Goal: Entertainment & Leisure: Consume media (video, audio)

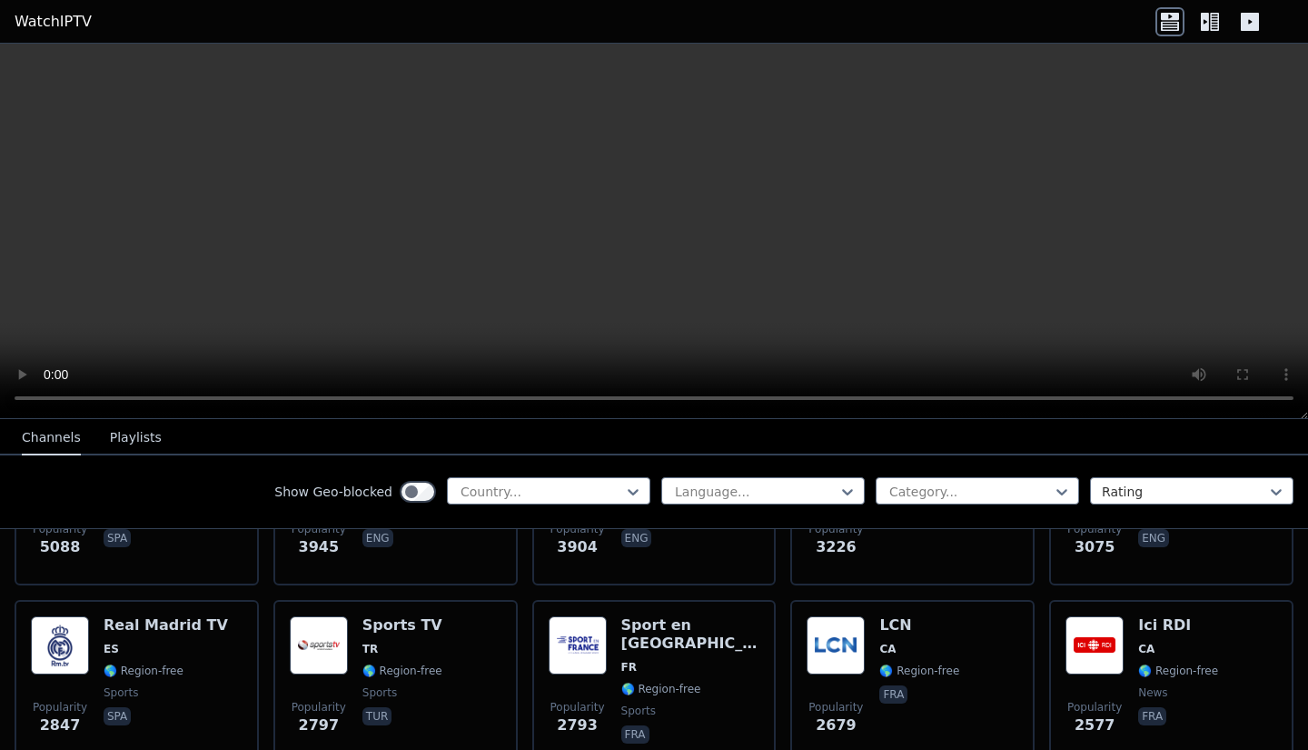
scroll to position [503, 0]
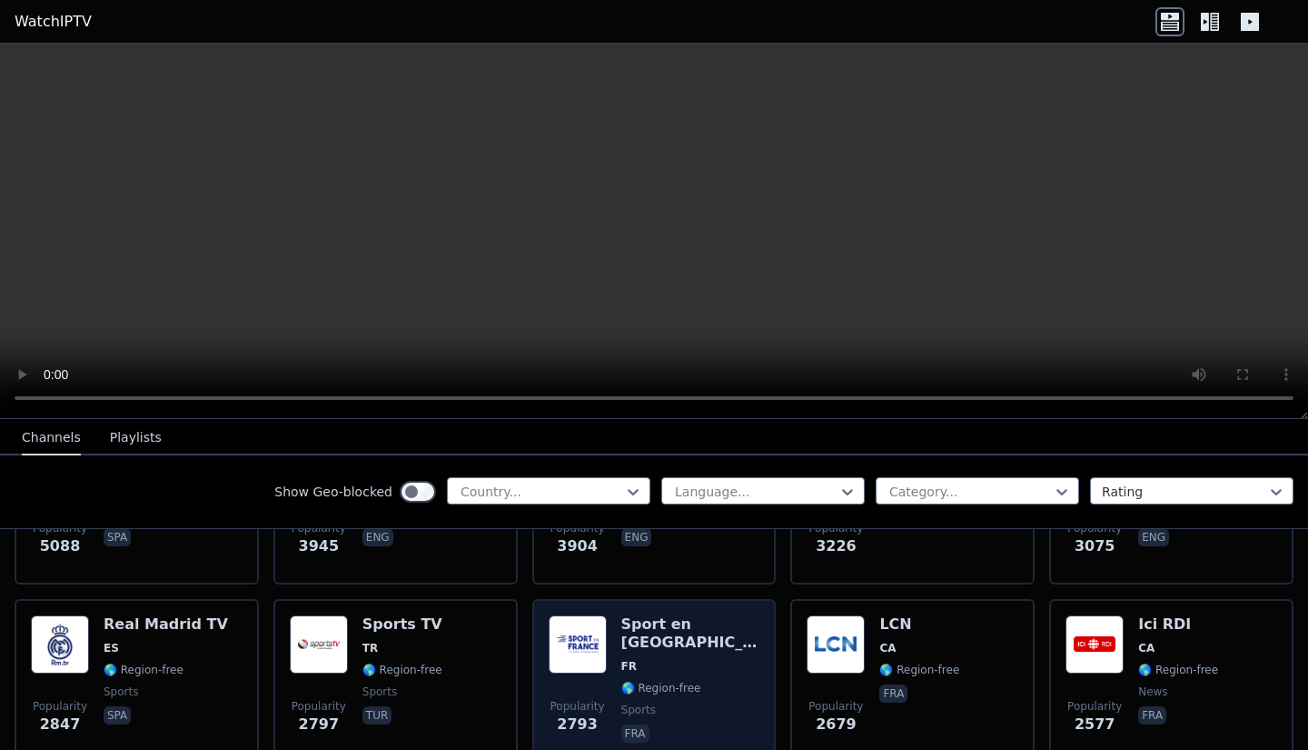
click at [571, 646] on img at bounding box center [578, 644] width 58 height 58
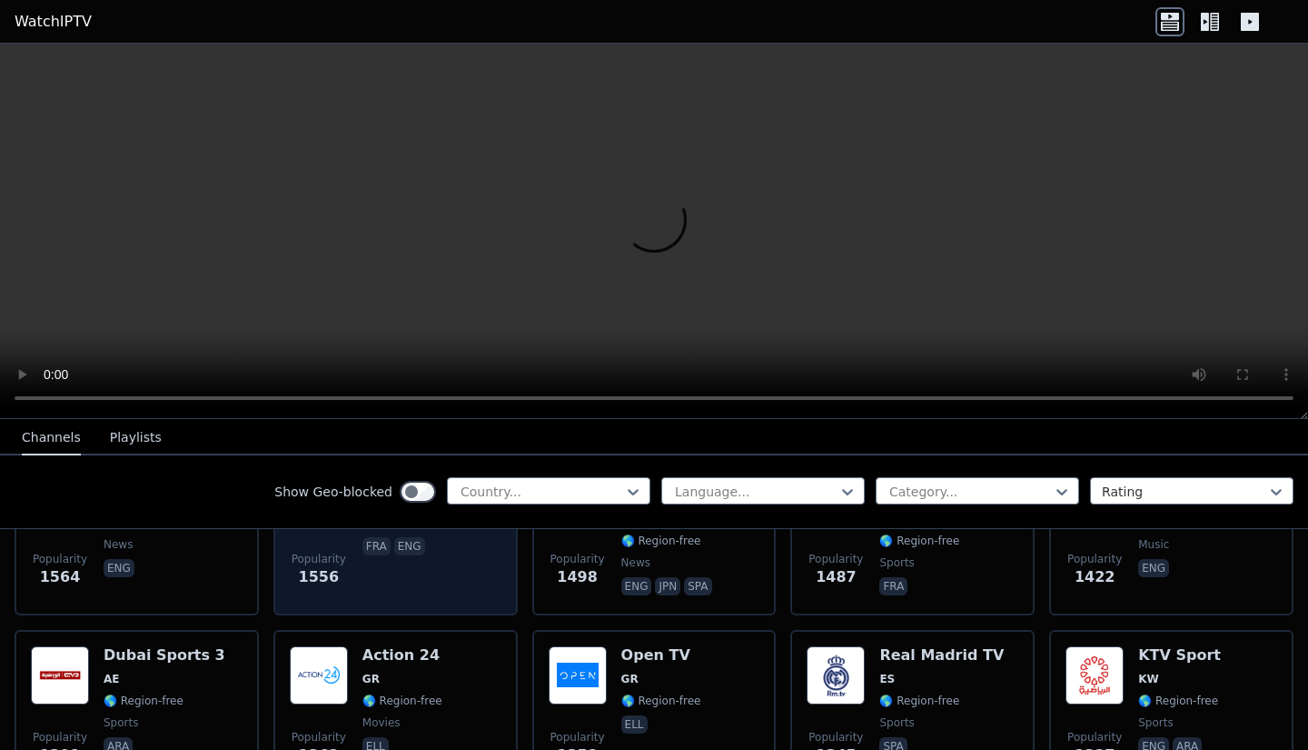
scroll to position [1370, 0]
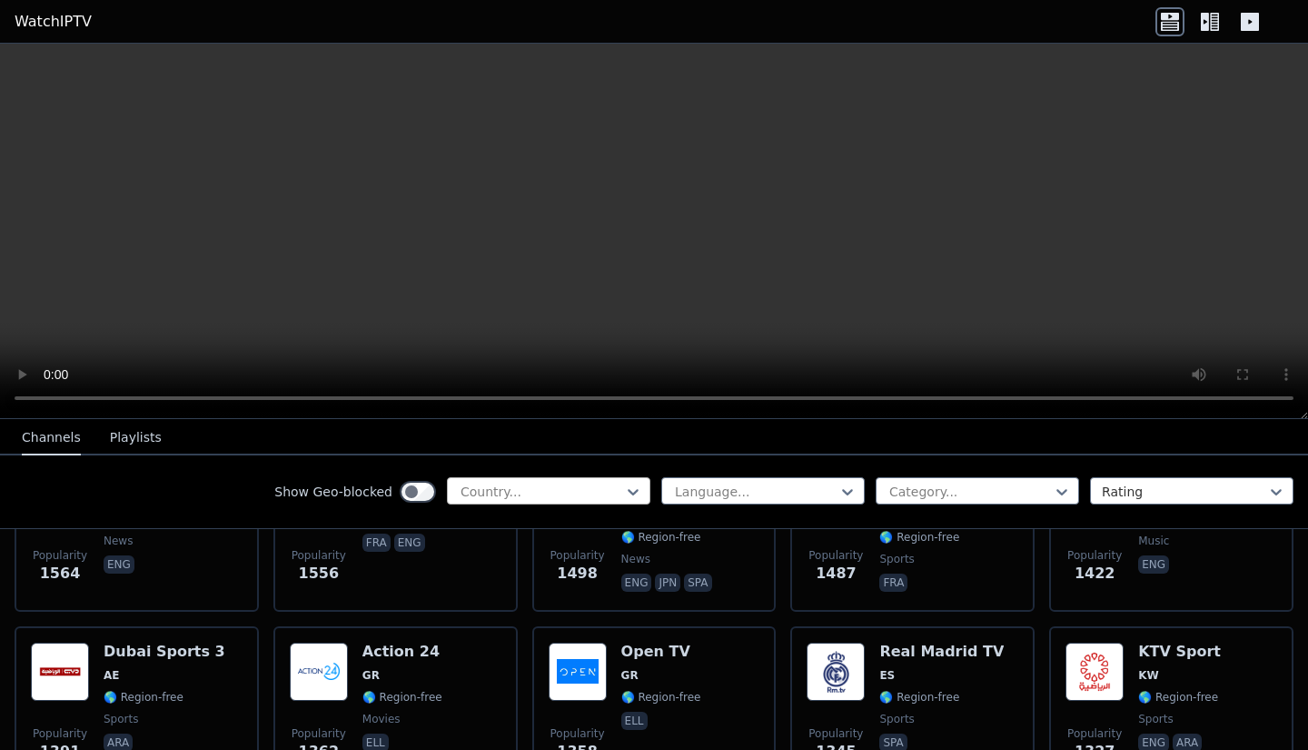
click at [494, 492] on div at bounding box center [541, 492] width 165 height 18
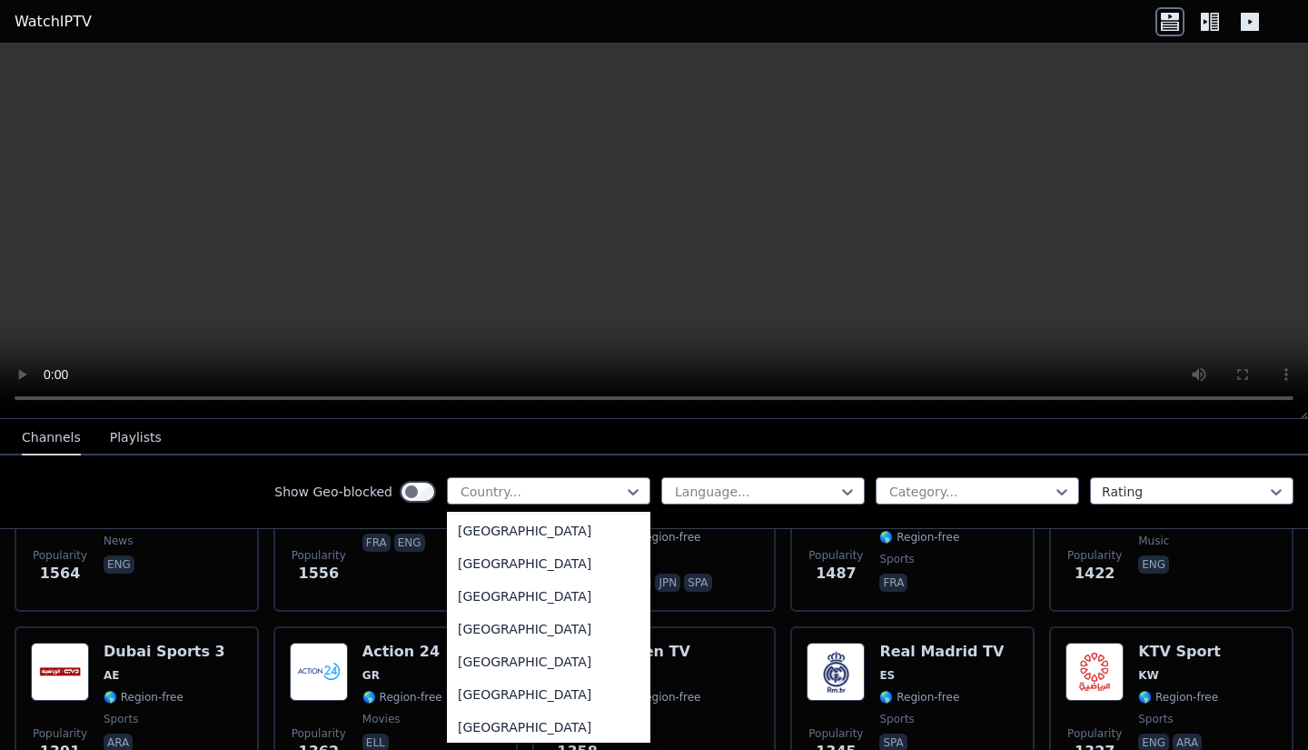
scroll to position [1963, 0]
click at [494, 711] on div "[GEOGRAPHIC_DATA]" at bounding box center [549, 695] width 204 height 33
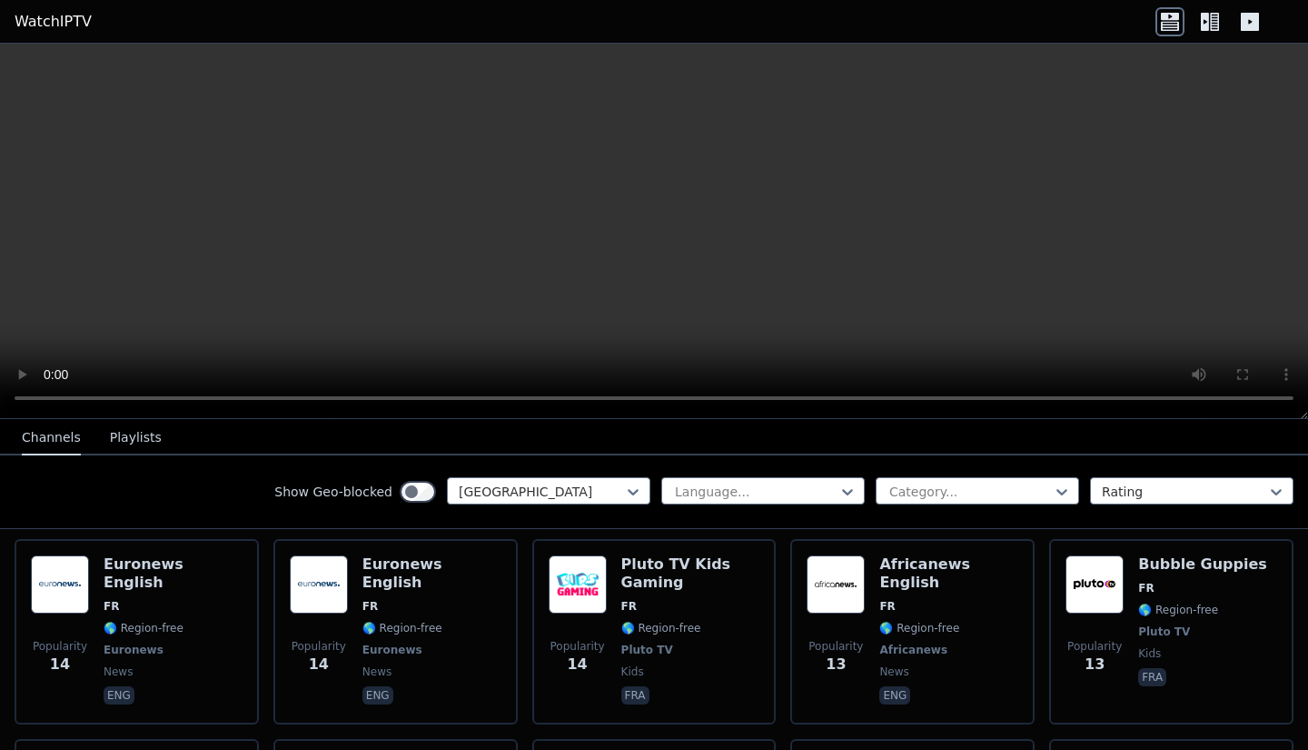
scroll to position [8147, 0]
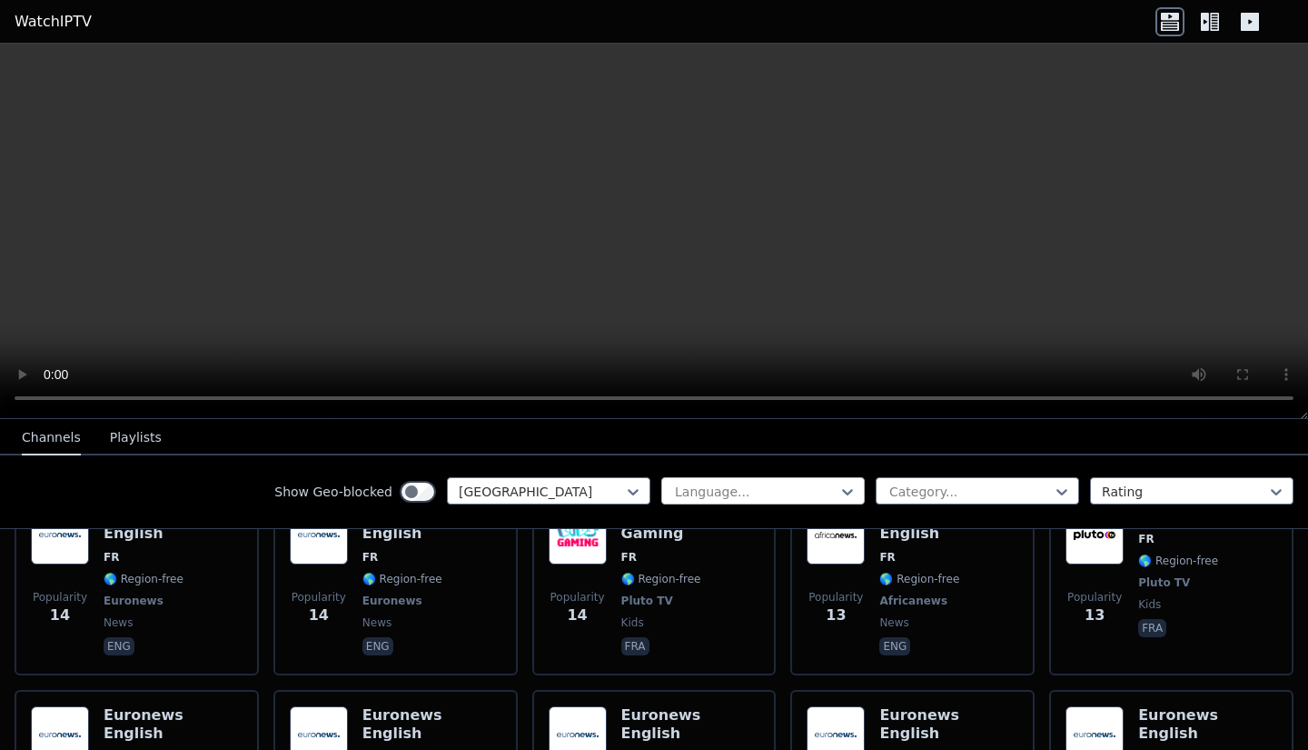
click at [698, 489] on div at bounding box center [755, 492] width 165 height 18
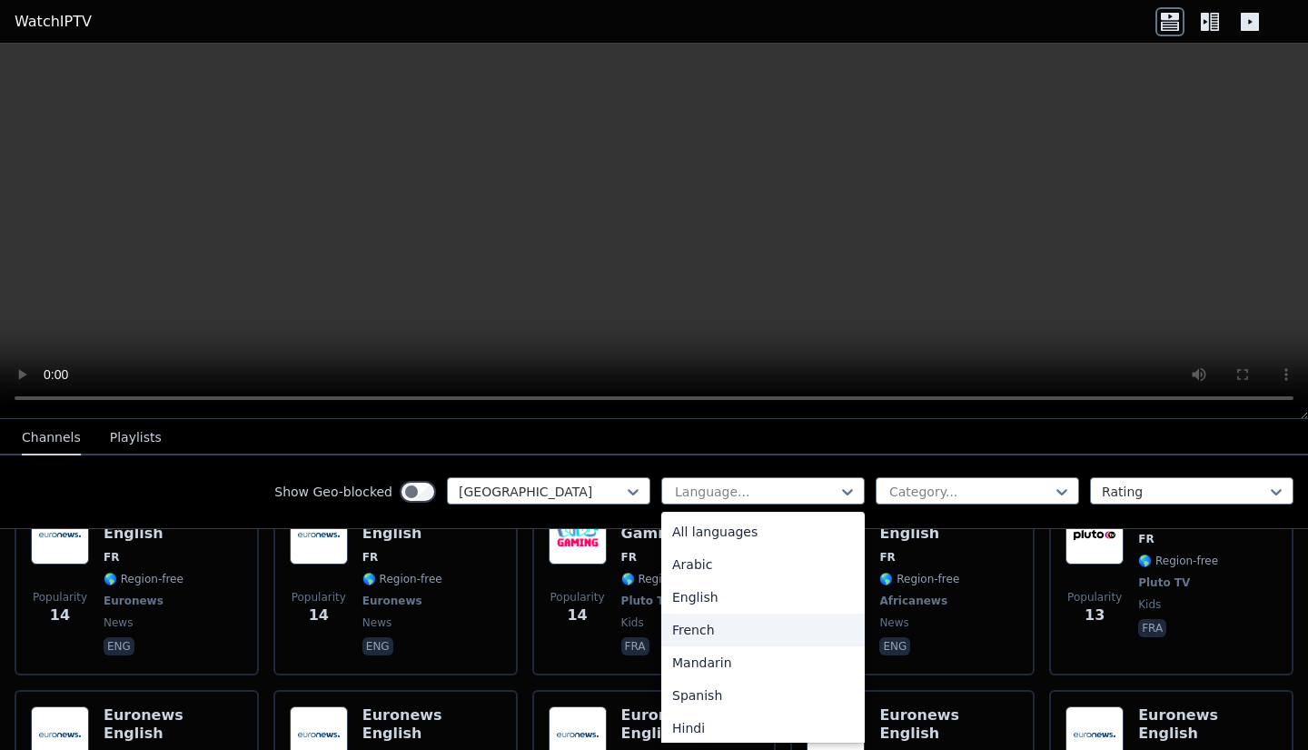
click at [714, 633] on div "French" at bounding box center [764, 629] width 204 height 33
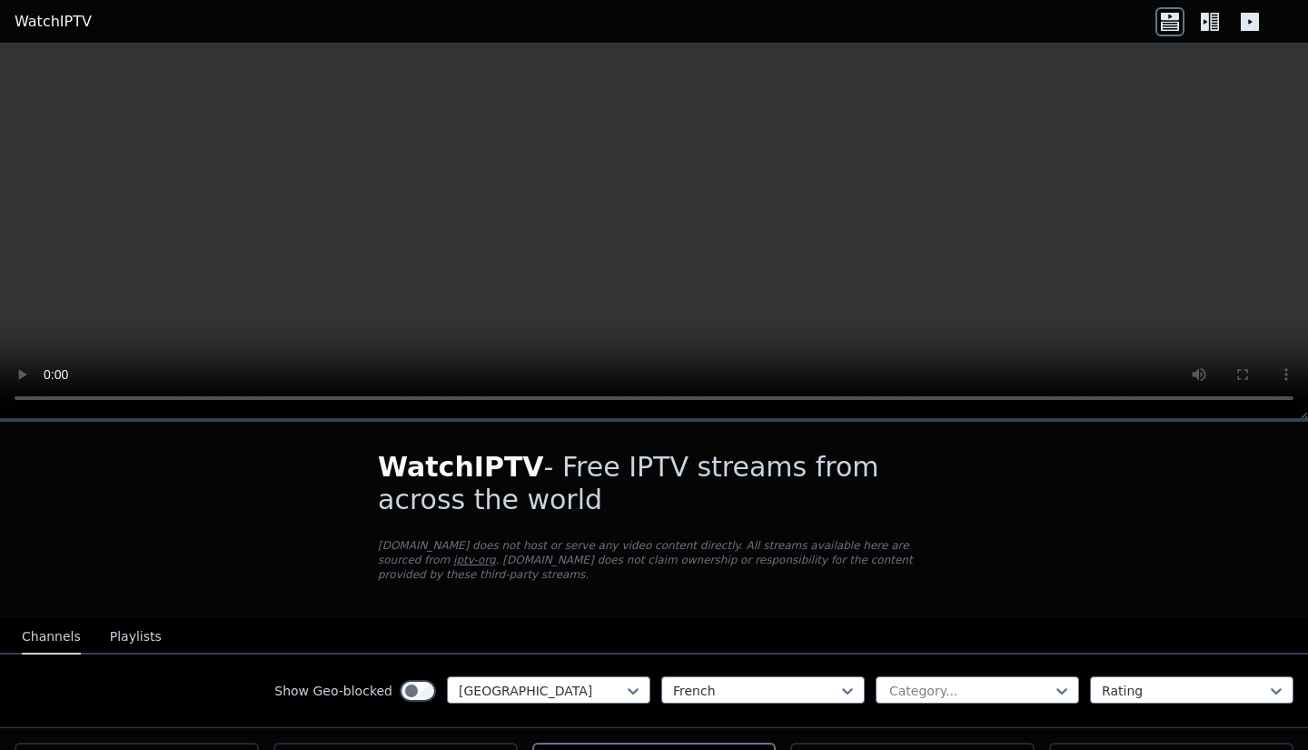
click at [891, 492] on h1 "WatchIPTV - Free IPTV streams from across the world" at bounding box center [654, 483] width 552 height 65
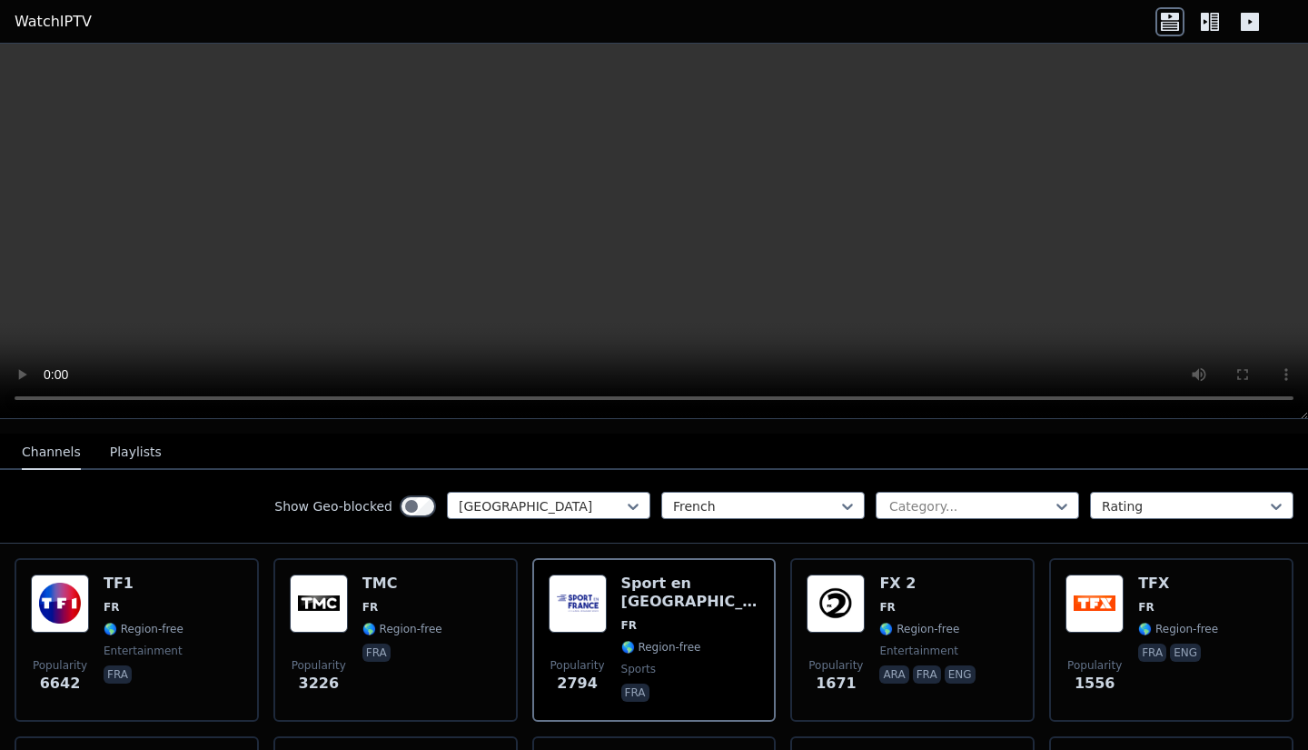
scroll to position [184, 0]
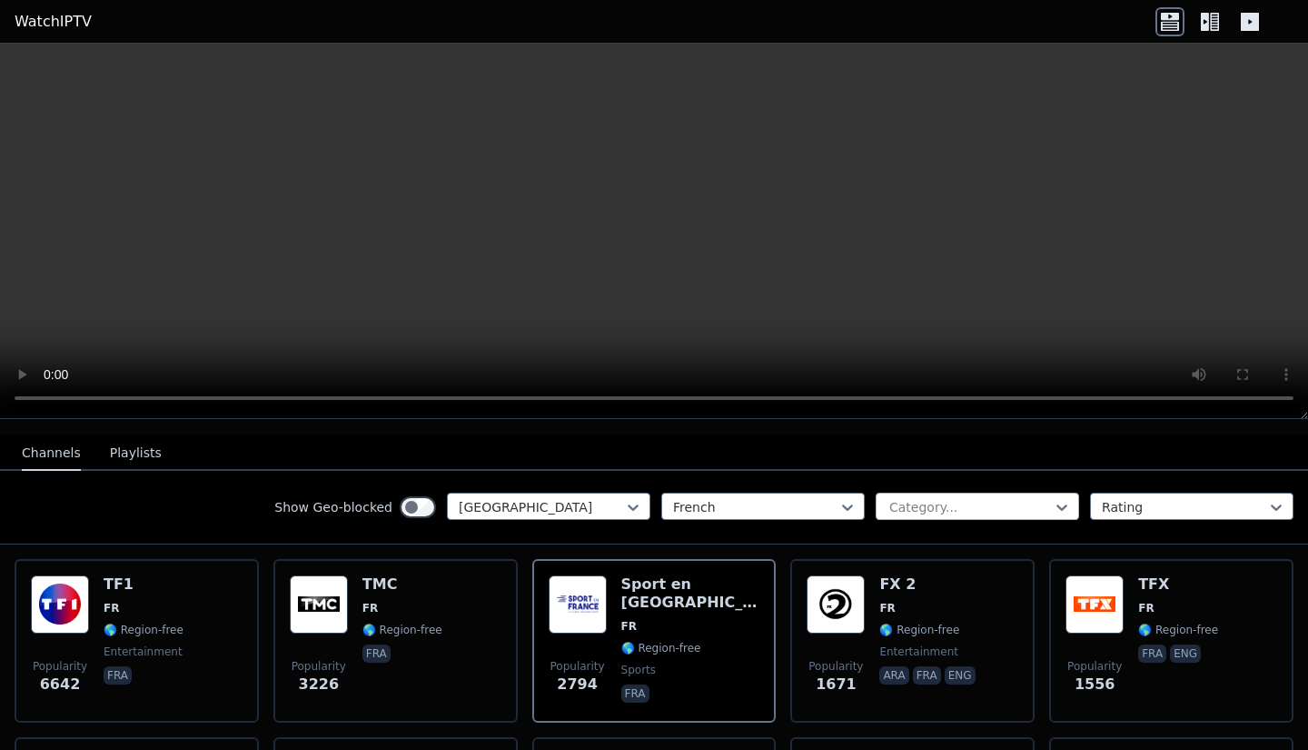
click at [950, 500] on div at bounding box center [970, 507] width 165 height 18
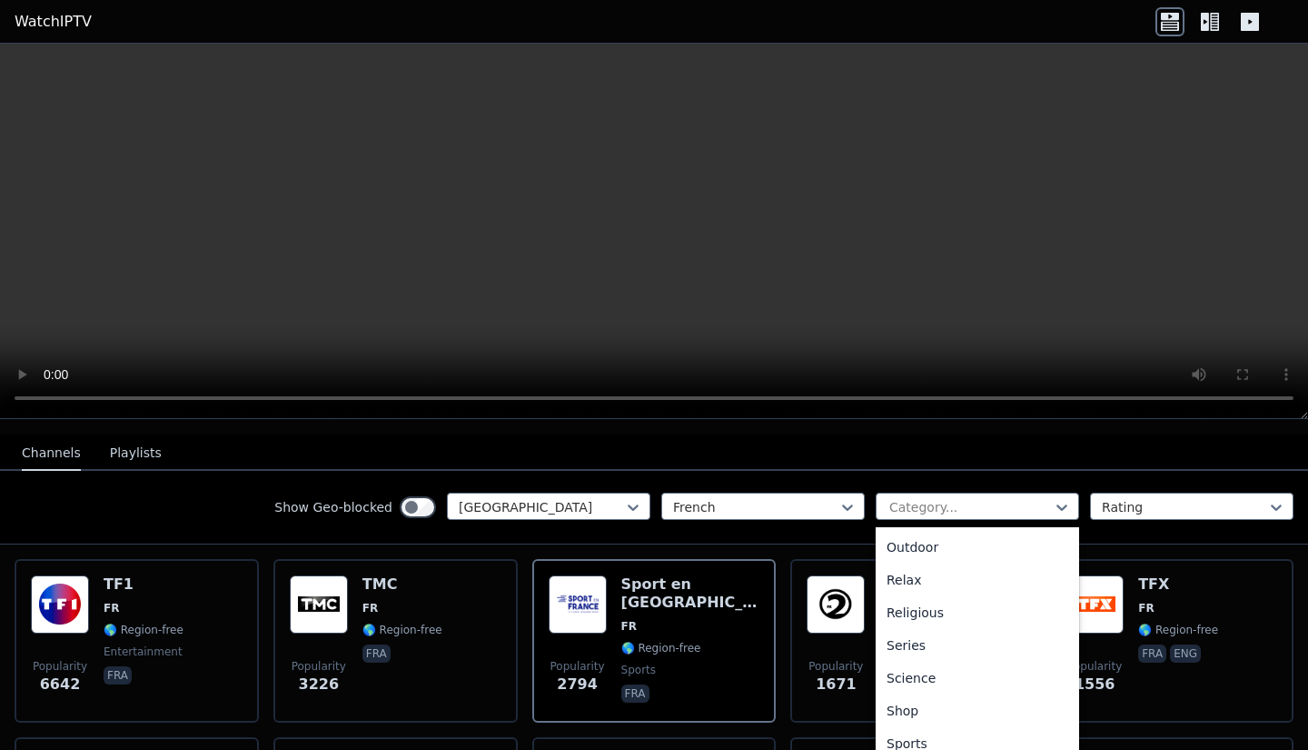
scroll to position [592, 0]
click at [942, 723] on div "Sports" at bounding box center [978, 739] width 204 height 33
